Goal: Navigation & Orientation: Find specific page/section

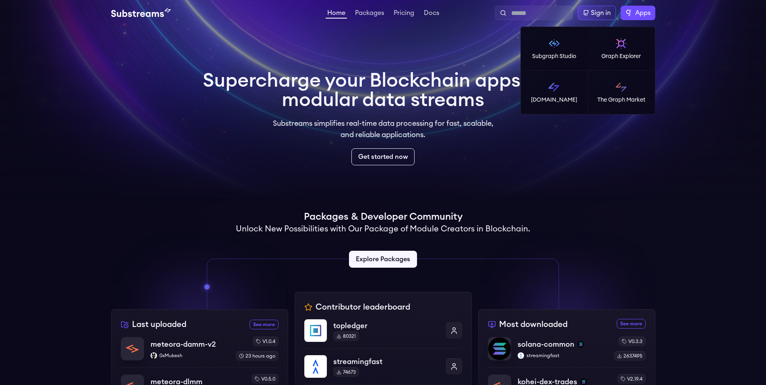
click at [628, 15] on label "Apps" at bounding box center [638, 13] width 35 height 14
click at [619, 51] on link "Graph Explorer" at bounding box center [621, 48] width 67 height 43
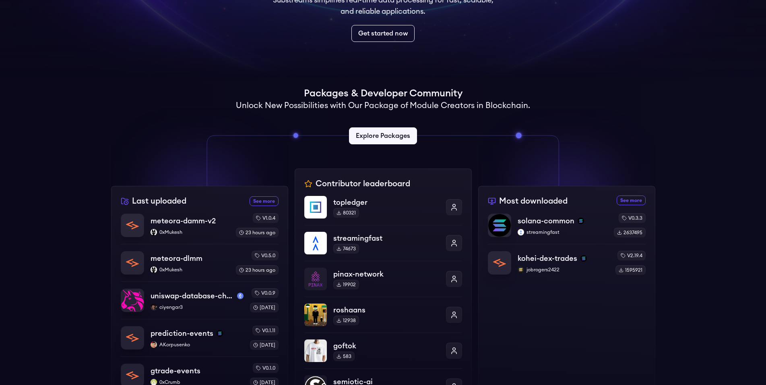
scroll to position [123, 0]
click at [673, 159] on div "Supercharge your Blockchain apps with modular data streams Substreams simplifie…" at bounding box center [383, 287] width 766 height 768
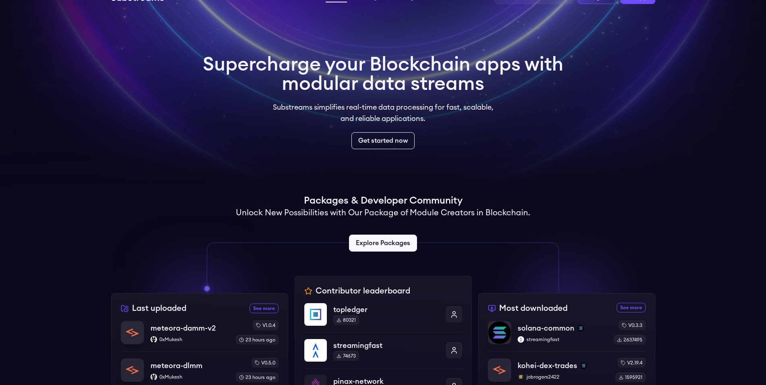
scroll to position [0, 0]
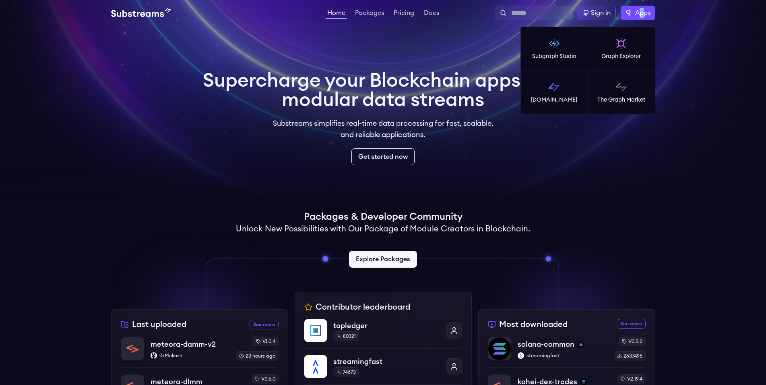
drag, startPoint x: 642, startPoint y: 15, endPoint x: 640, endPoint y: 19, distance: 4.3
click at [641, 16] on span "Apps" at bounding box center [642, 13] width 15 height 10
click at [569, 61] on link "Subgraph Studio" at bounding box center [554, 48] width 67 height 43
click at [629, 15] on label "Apps" at bounding box center [638, 13] width 35 height 14
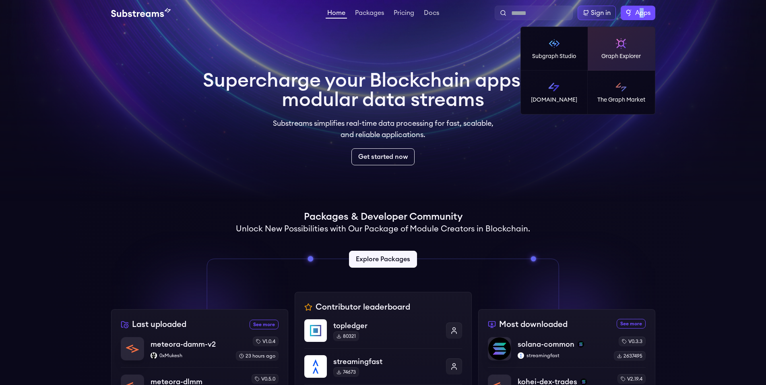
click at [621, 45] on img at bounding box center [621, 43] width 13 height 13
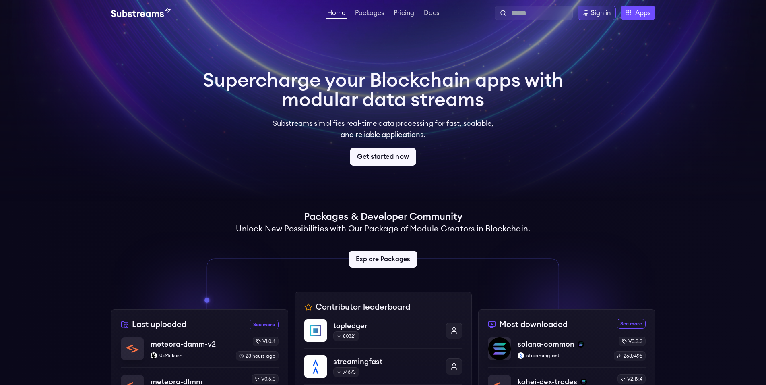
click at [393, 161] on link "Get started now" at bounding box center [383, 157] width 66 height 18
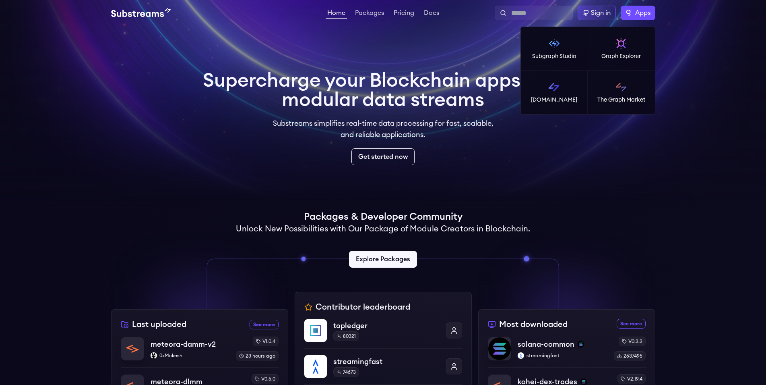
click at [633, 15] on label "Apps" at bounding box center [638, 13] width 35 height 14
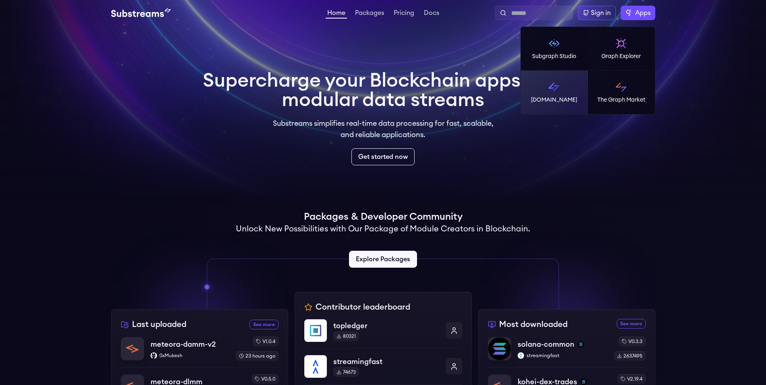
click at [575, 94] on link "[DOMAIN_NAME]" at bounding box center [554, 91] width 67 height 43
